Goal: Find specific page/section: Find specific page/section

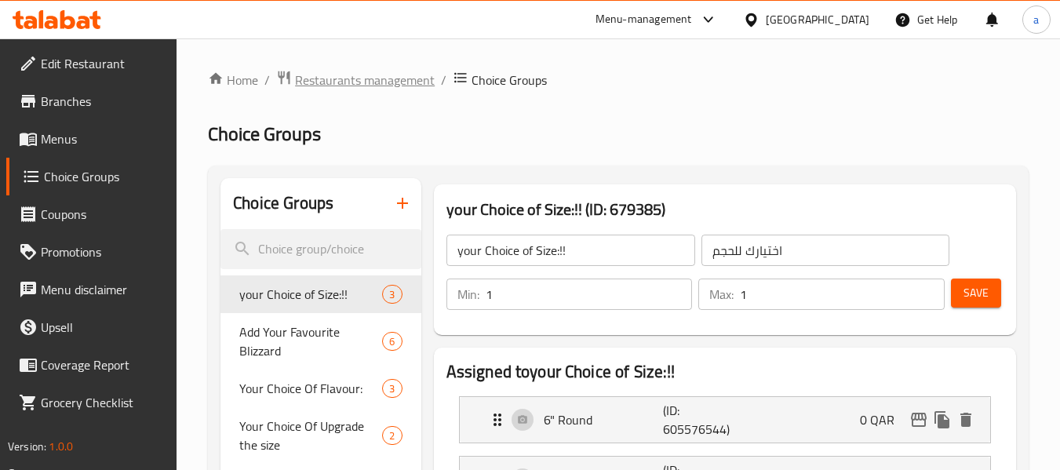
click at [354, 86] on span "Restaurants management" at bounding box center [365, 80] width 140 height 19
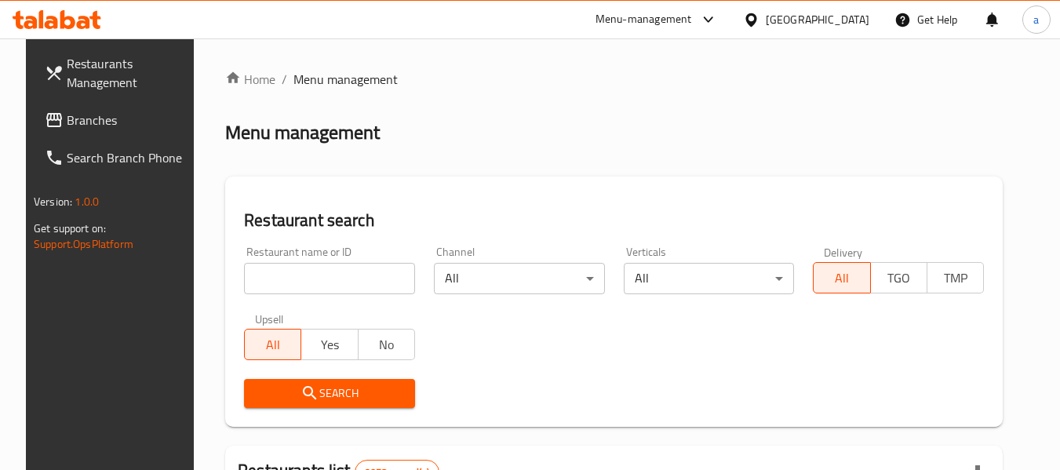
click at [88, 125] on span "Branches" at bounding box center [129, 120] width 124 height 19
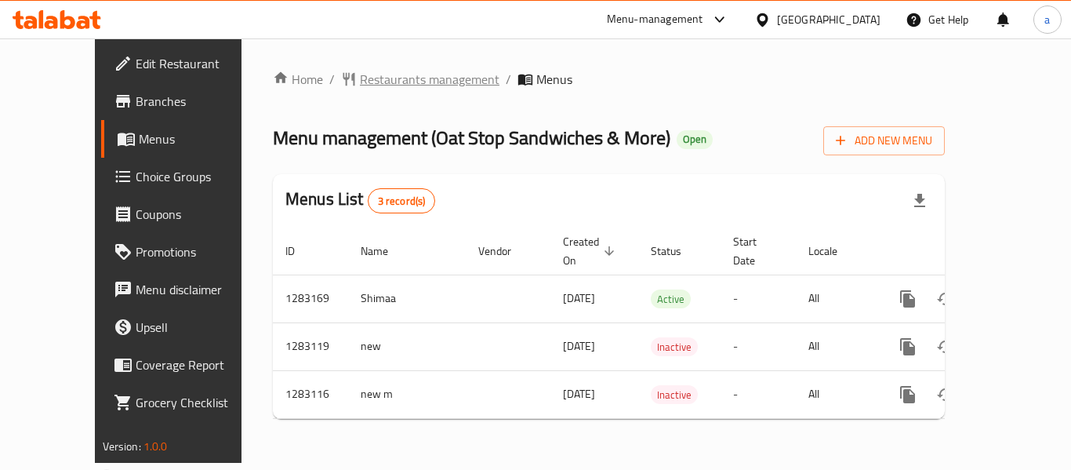
click at [360, 77] on span "Restaurants management" at bounding box center [430, 79] width 140 height 19
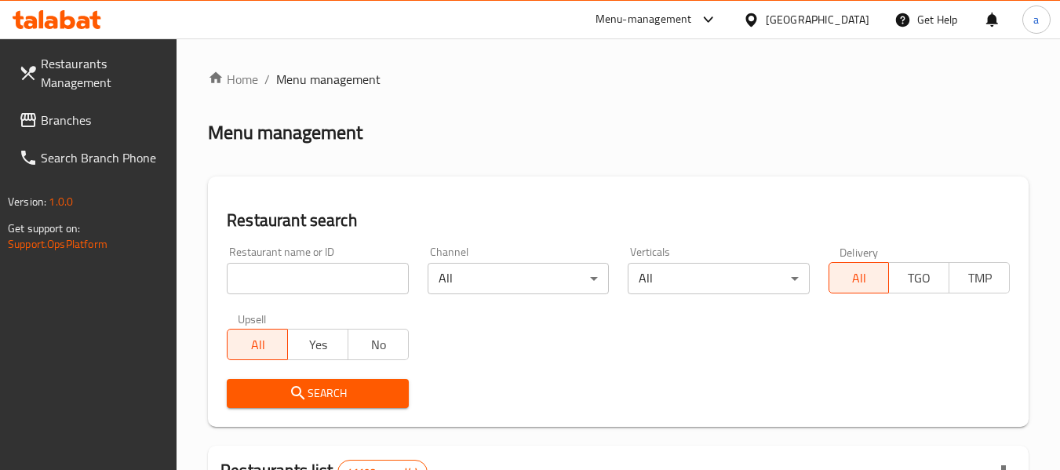
click at [100, 122] on span "Branches" at bounding box center [103, 120] width 124 height 19
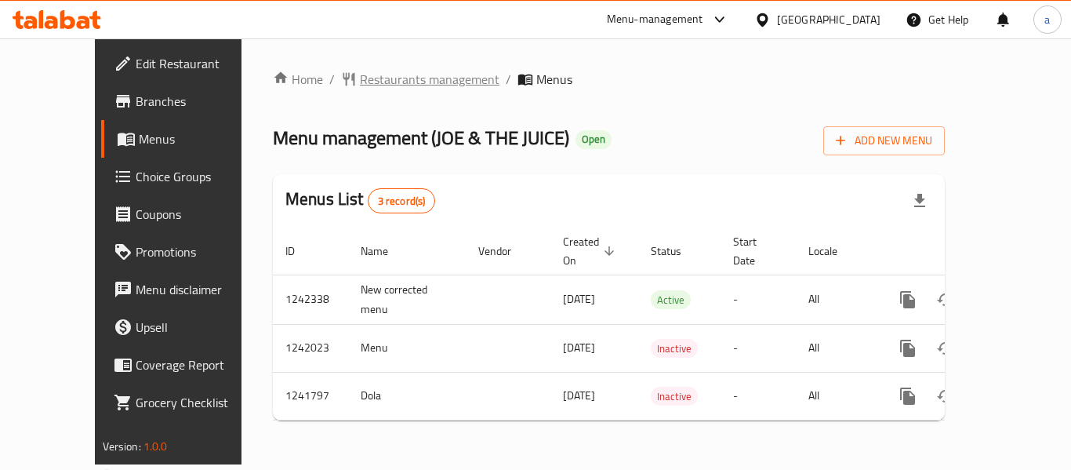
click at [379, 78] on span "Restaurants management" at bounding box center [430, 79] width 140 height 19
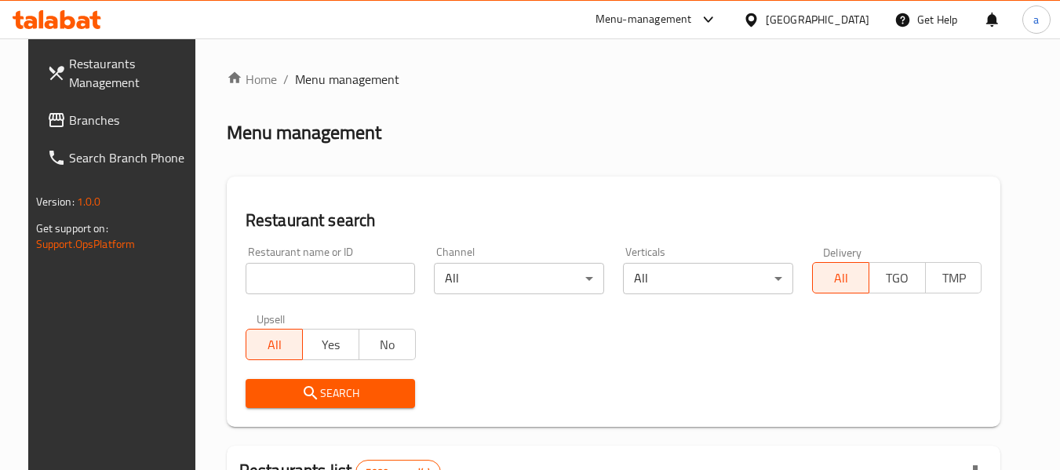
drag, startPoint x: 87, startPoint y: 116, endPoint x: 79, endPoint y: 132, distance: 17.5
click at [87, 116] on span "Branches" at bounding box center [131, 120] width 124 height 19
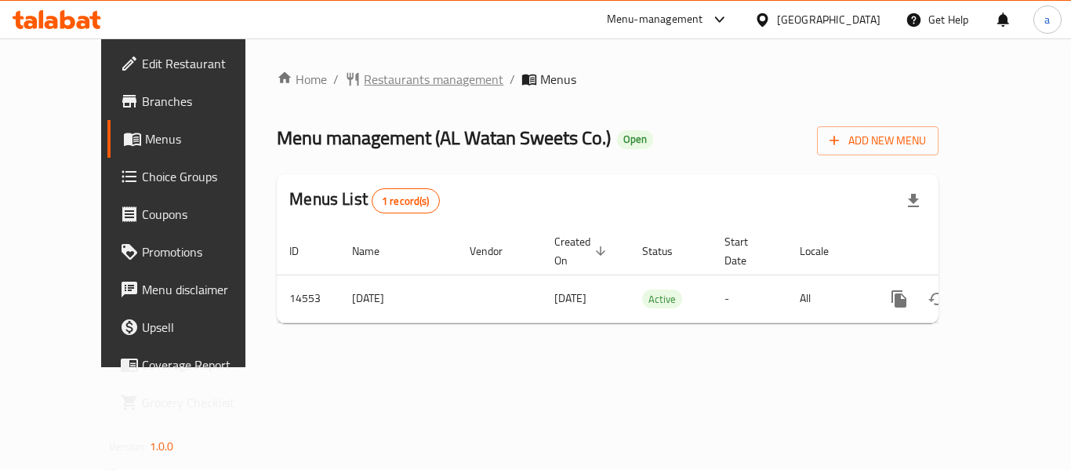
click at [347, 84] on icon "breadcrumb" at bounding box center [353, 79] width 12 height 13
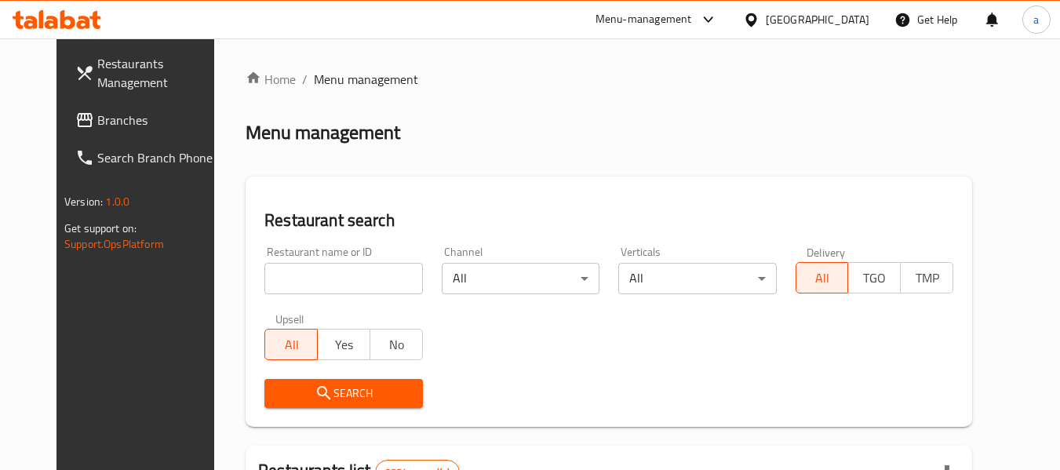
click at [97, 129] on span "Branches" at bounding box center [159, 120] width 124 height 19
